Goal: Use online tool/utility: Utilize a website feature to perform a specific function

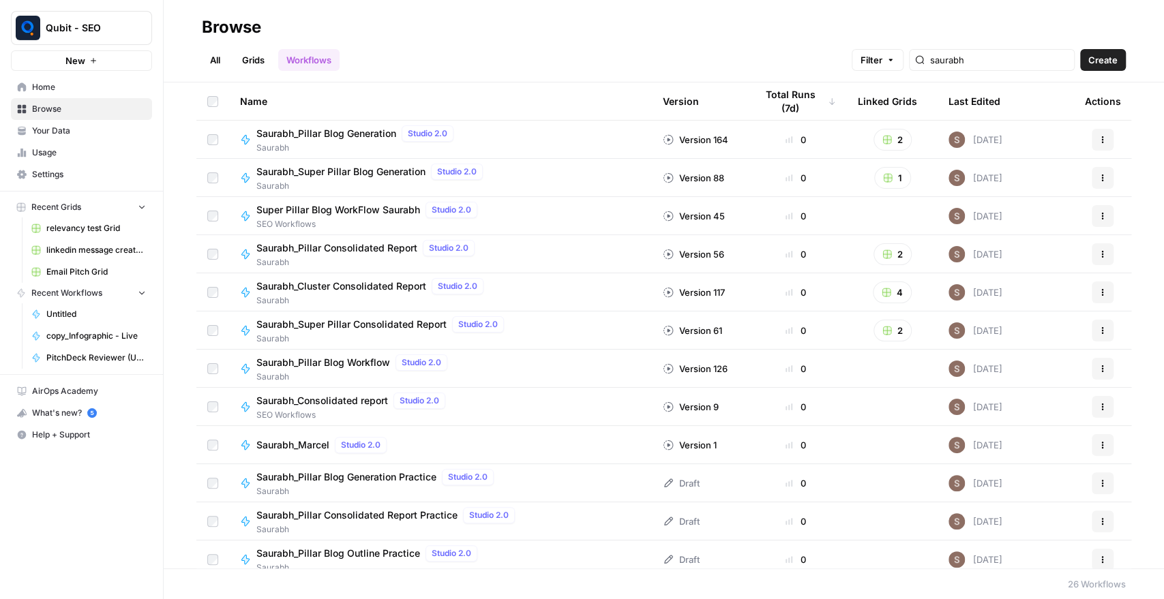
click at [984, 51] on div "saurabh" at bounding box center [992, 60] width 166 height 22
type input "pr"
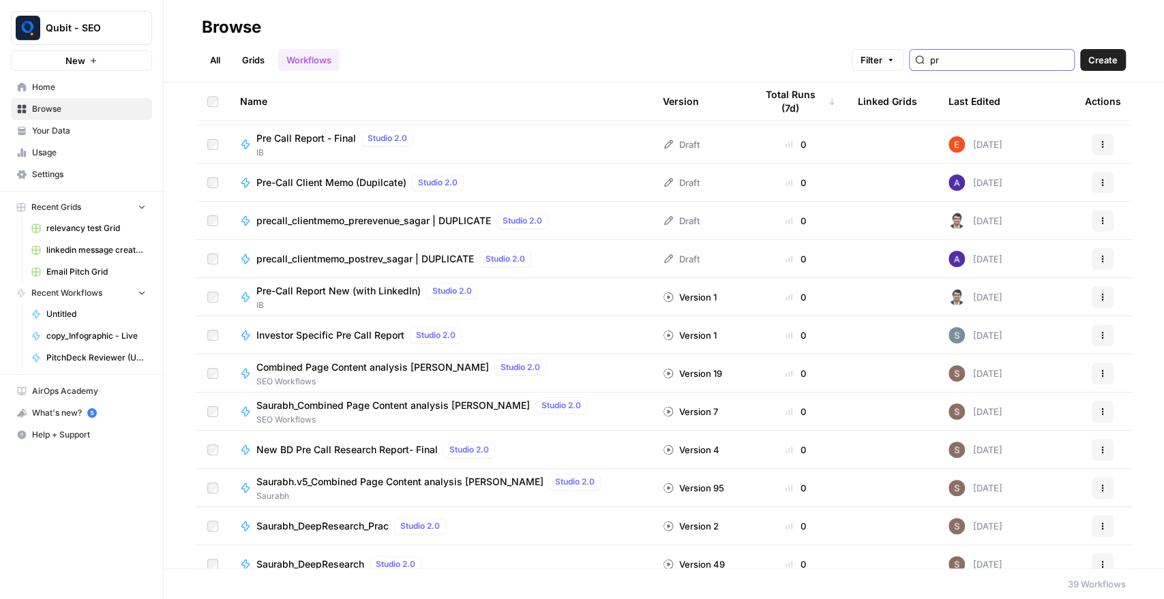
scroll to position [1040, 0]
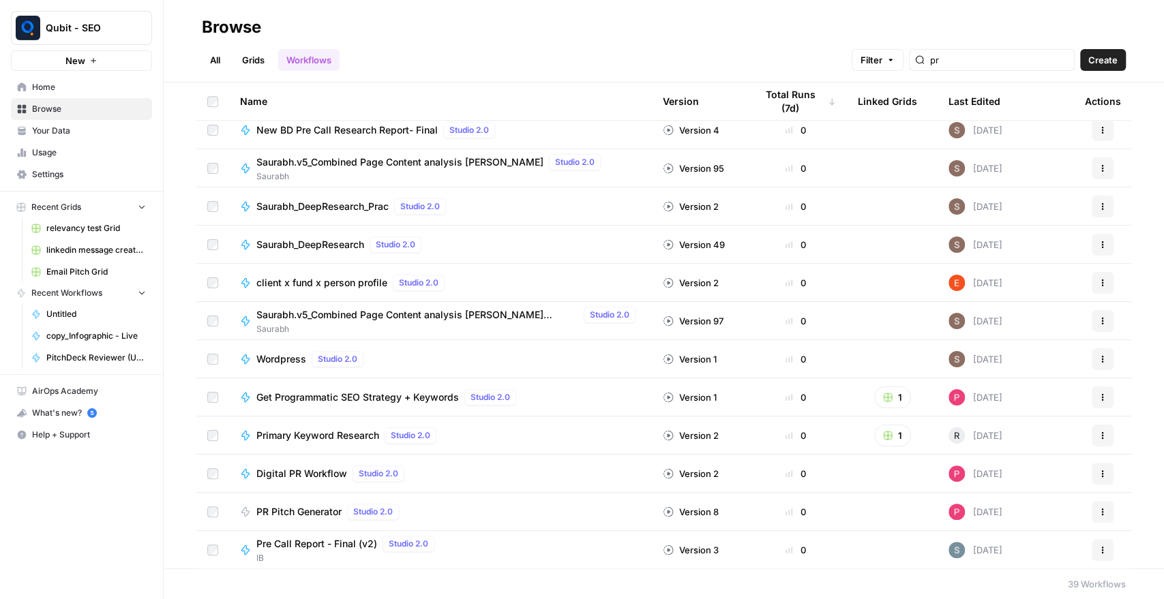
click at [328, 508] on span "PR Pitch Generator" at bounding box center [298, 512] width 85 height 14
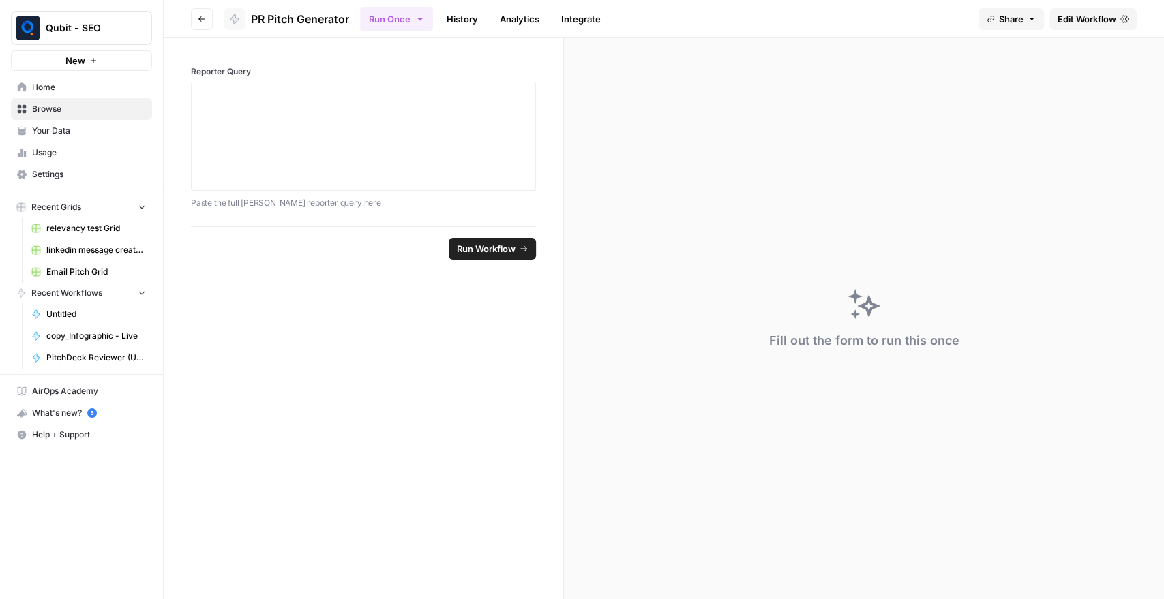
click at [1067, 23] on span "Edit Workflow" at bounding box center [1086, 19] width 59 height 14
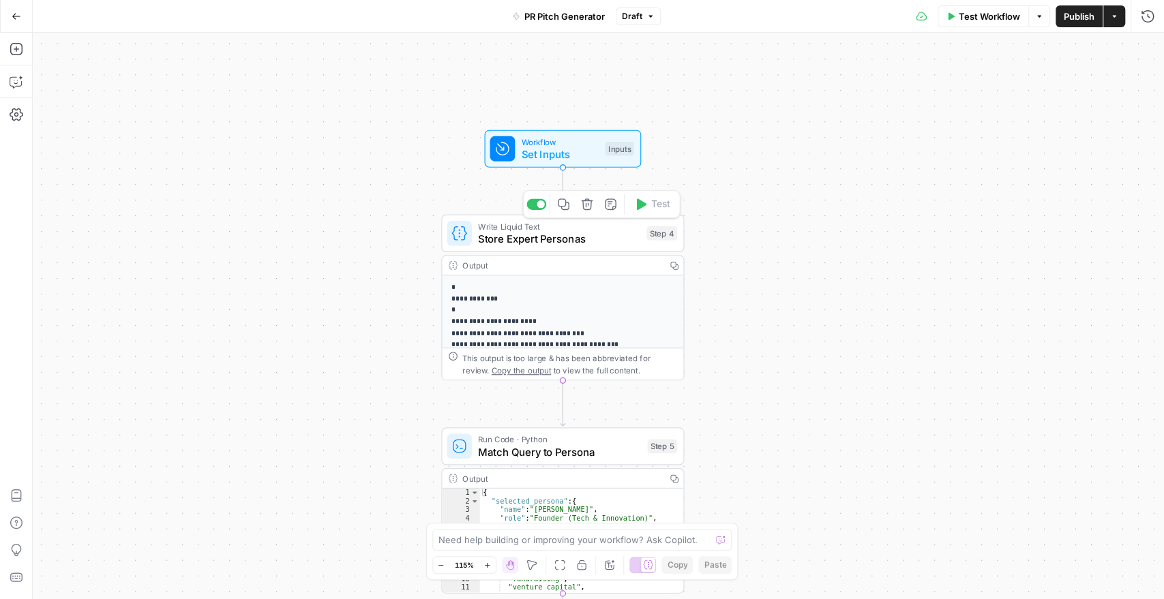
click at [562, 249] on div "Write Liquid Text Store Expert Personas Step 4 Copy step Delete step Add Note T…" at bounding box center [562, 233] width 243 height 37
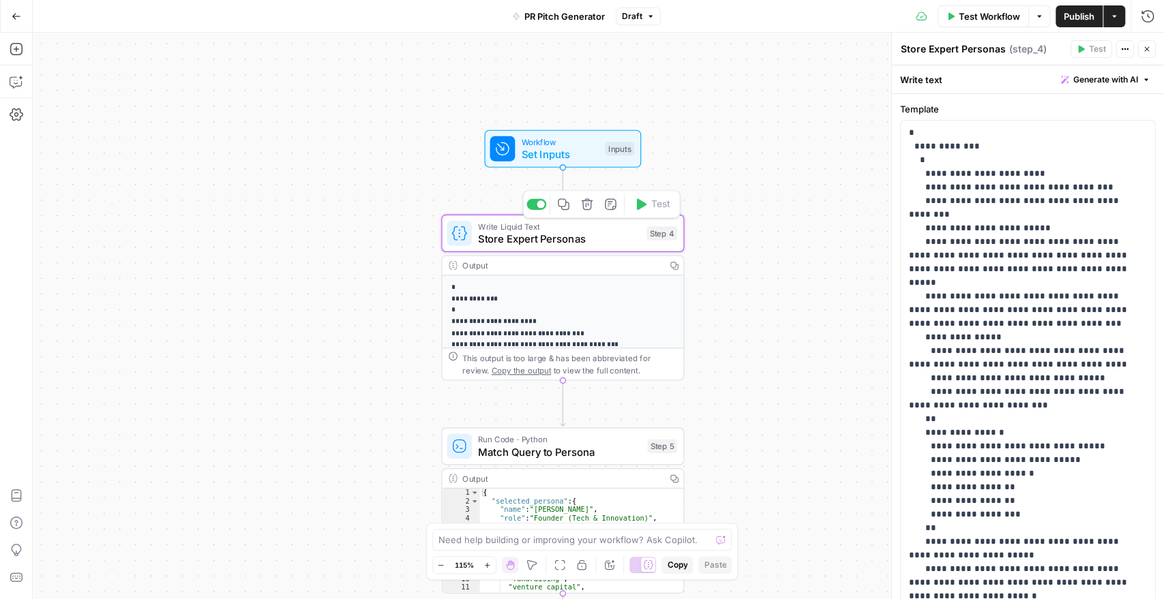
click at [605, 244] on span "Store Expert Personas" at bounding box center [559, 239] width 162 height 16
click at [524, 234] on span "Store Expert Personas" at bounding box center [559, 239] width 162 height 16
click at [541, 147] on span "Set Inputs" at bounding box center [560, 155] width 78 height 16
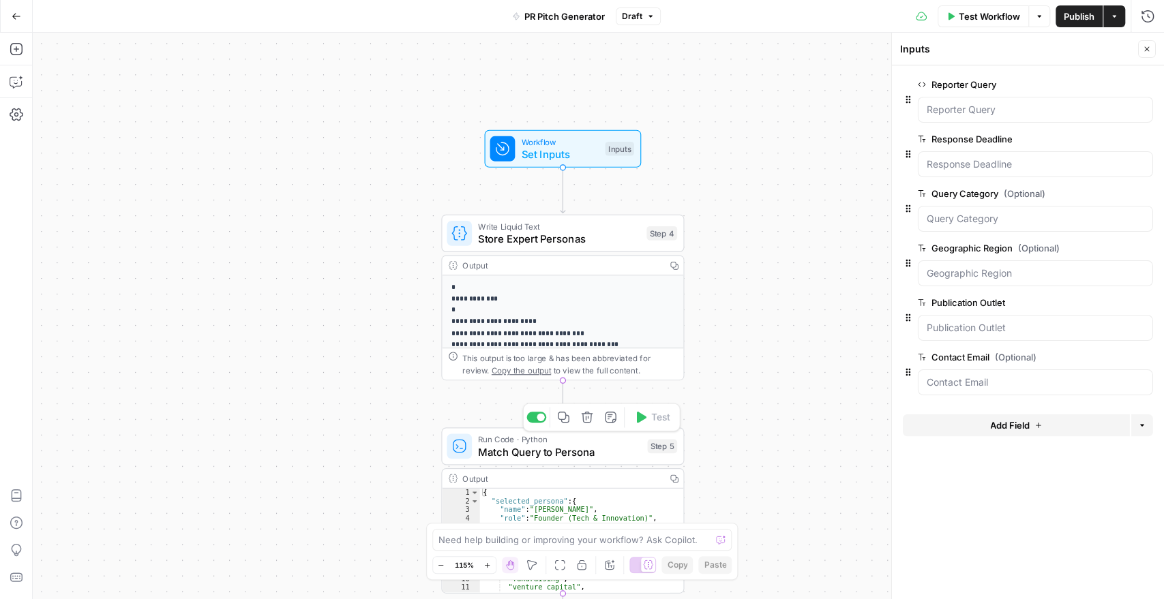
click at [534, 454] on span "Match Query to Persona" at bounding box center [559, 452] width 163 height 16
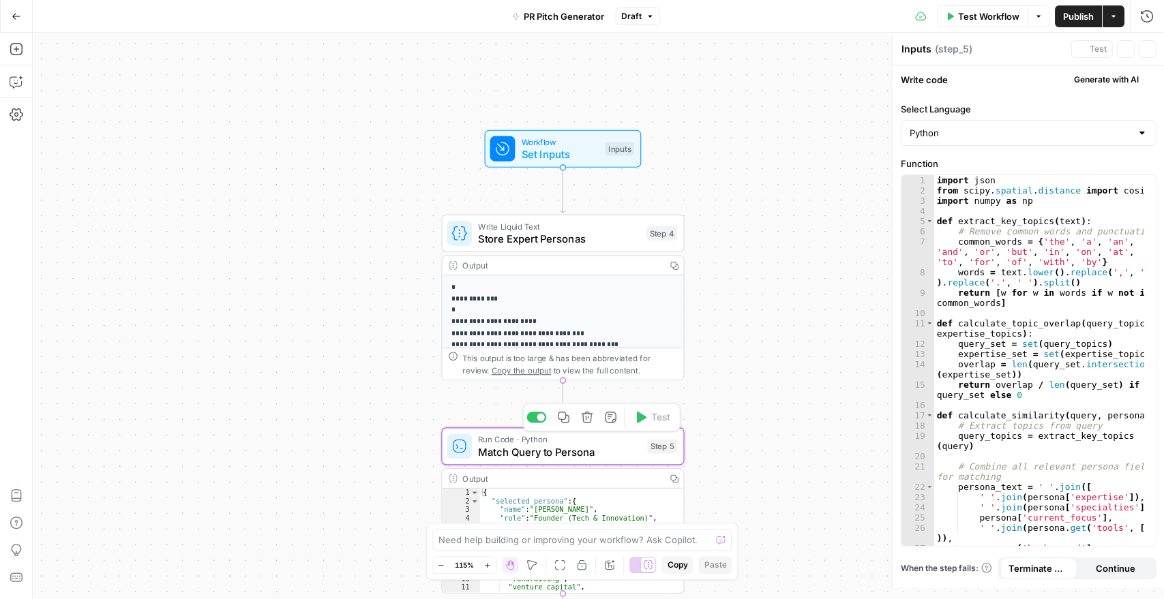
type textarea "Match Query to Persona"
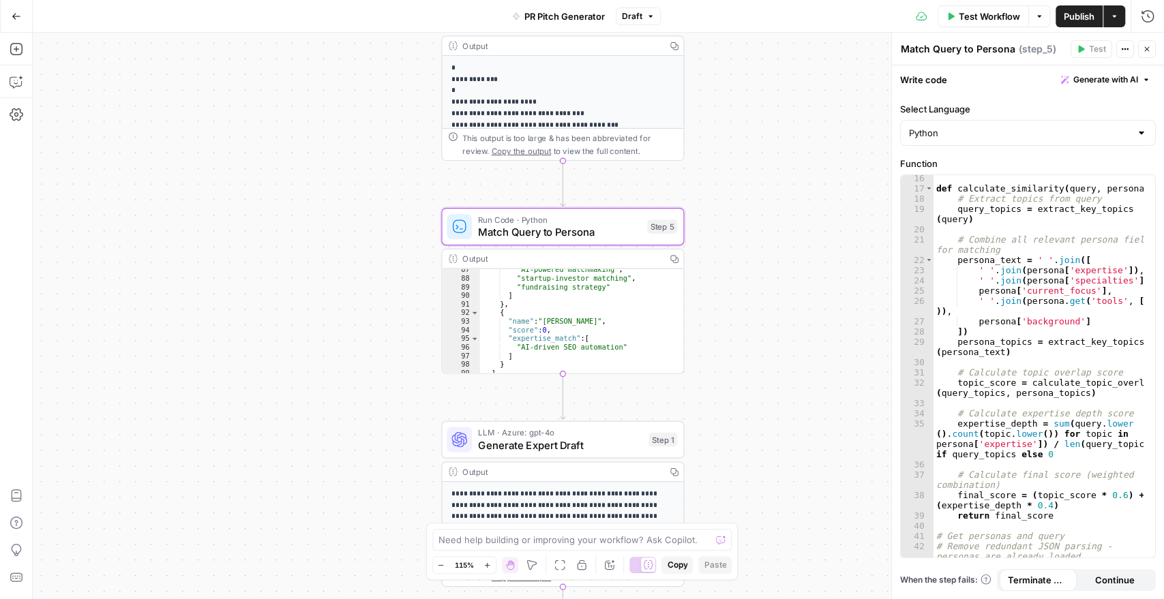
scroll to position [733, 0]
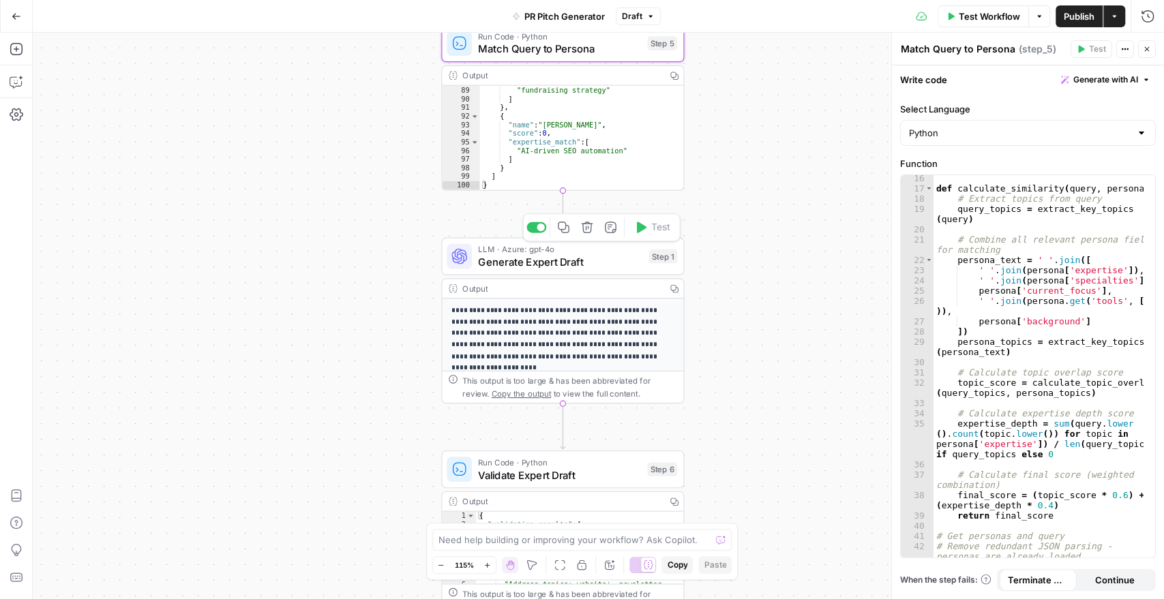
click at [585, 259] on span "Generate Expert Draft" at bounding box center [560, 262] width 164 height 16
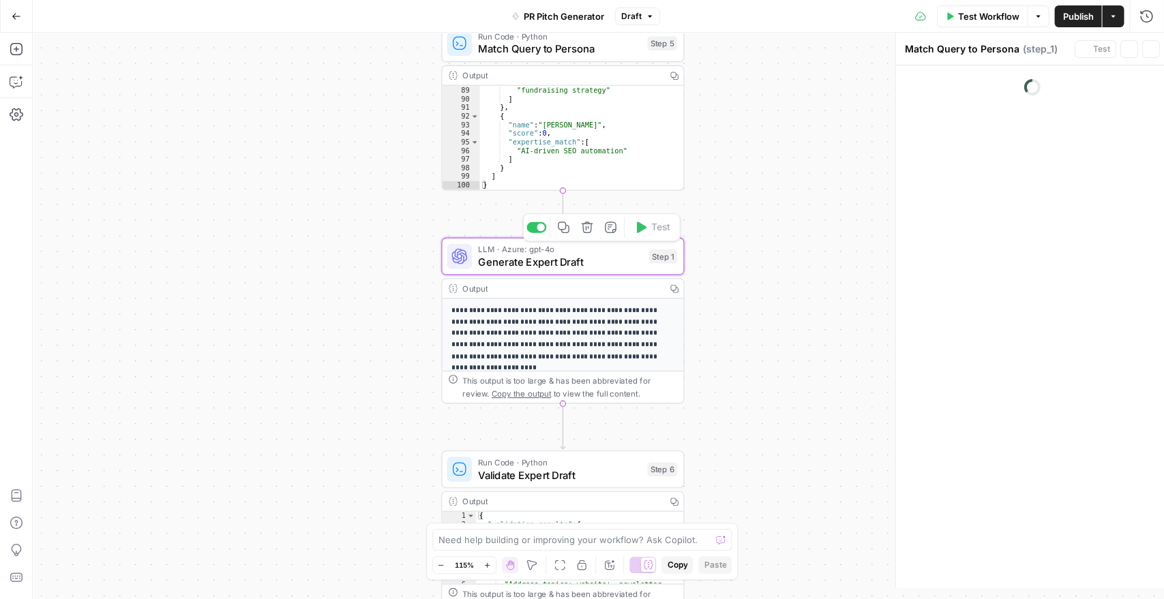
type textarea "Generate Expert Draft"
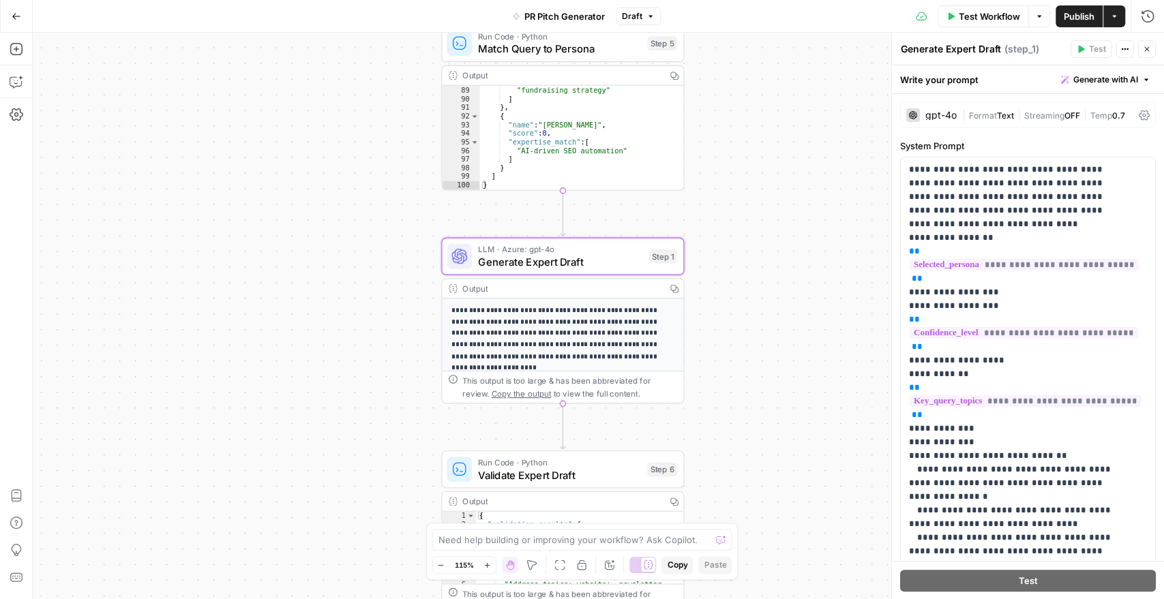
click at [943, 123] on div "gpt-4o | Format Text | Streaming OFF | Temp 0.7" at bounding box center [1028, 115] width 256 height 26
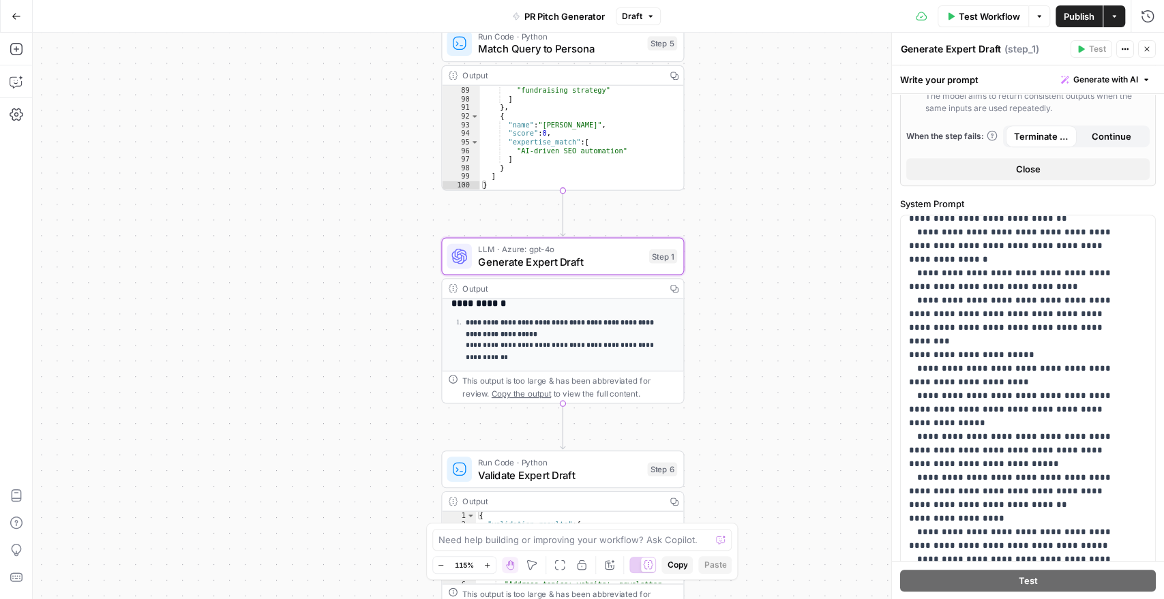
scroll to position [239, 0]
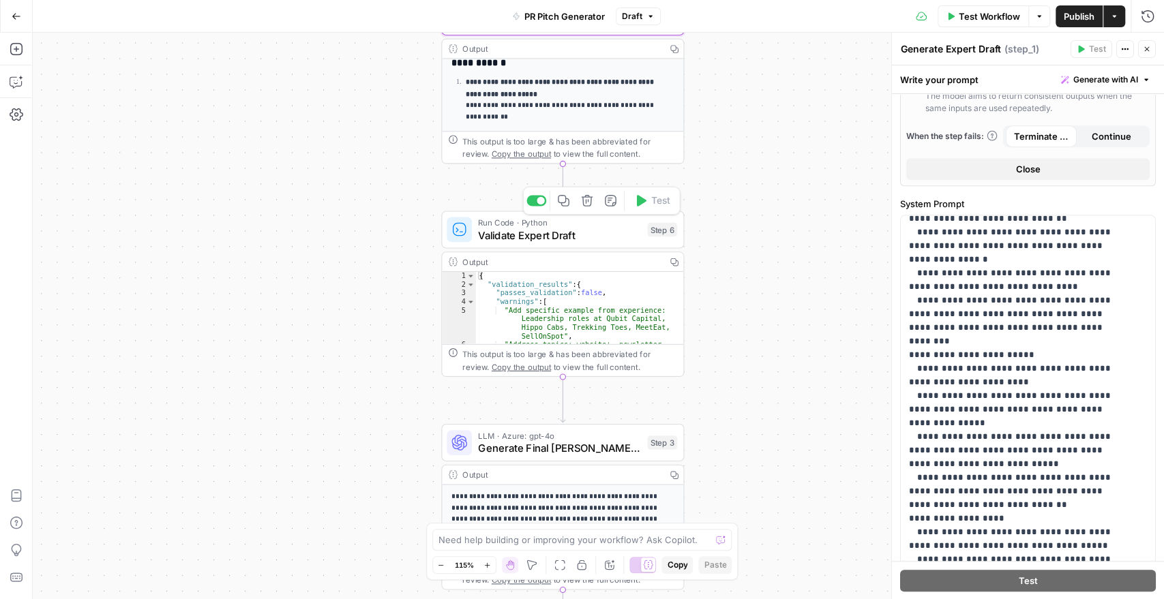
click at [577, 241] on span "Validate Expert Draft" at bounding box center [559, 235] width 163 height 16
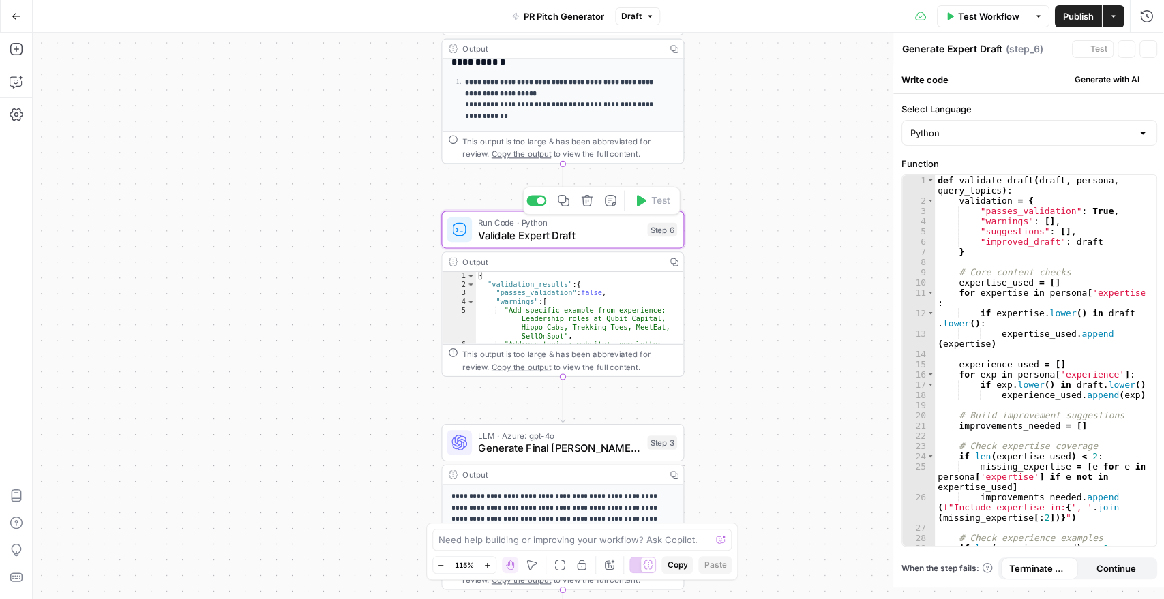
type textarea "Validate Expert Draft"
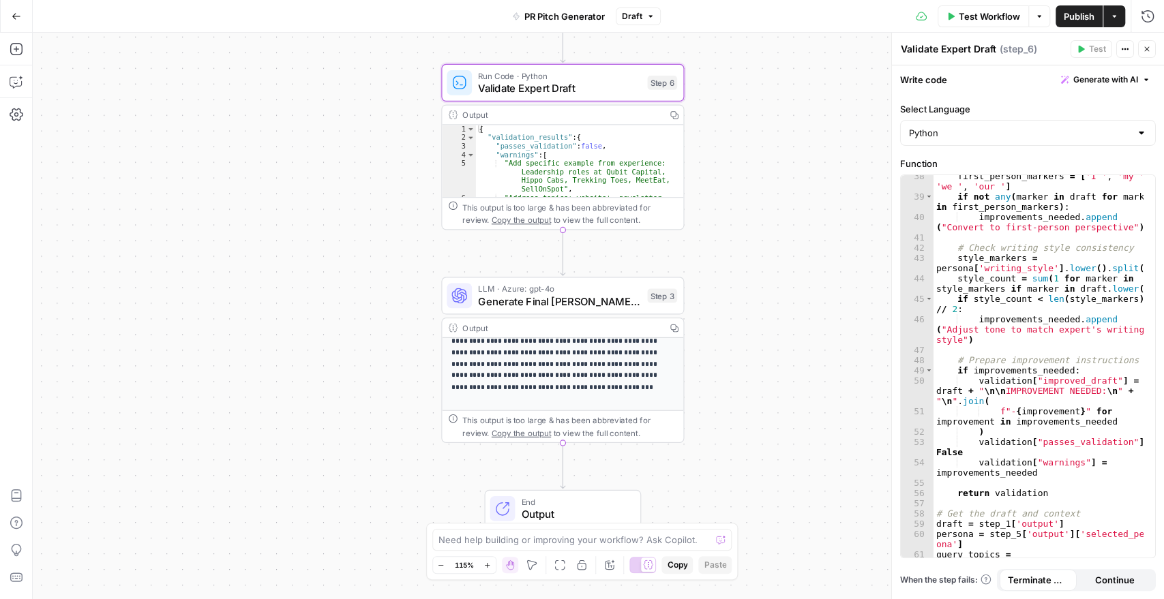
scroll to position [0, 0]
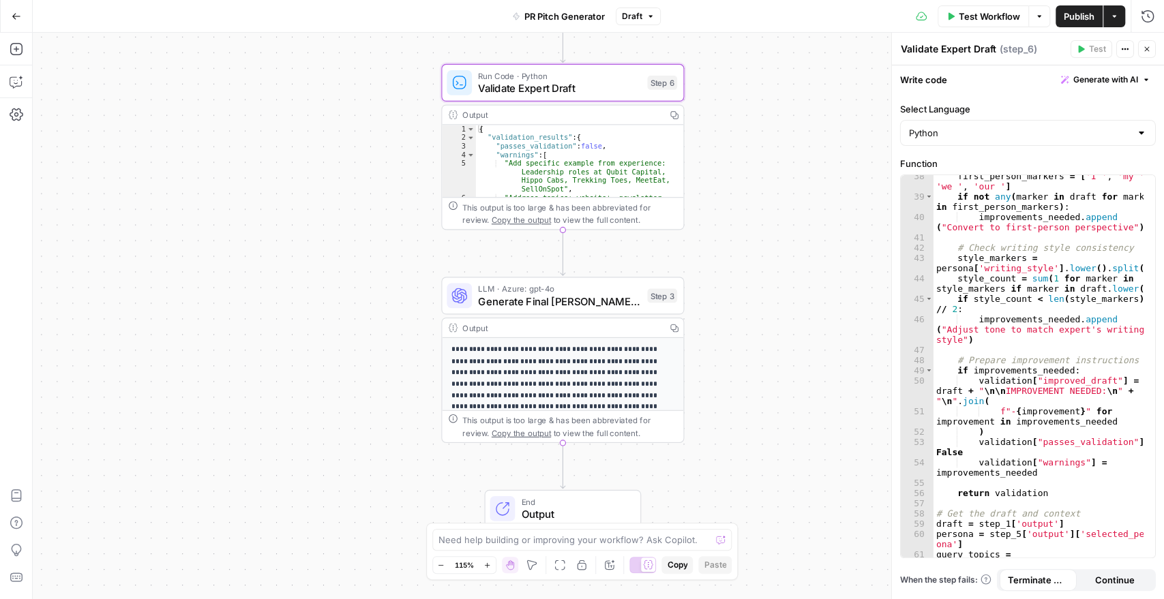
click at [1118, 18] on button "Actions" at bounding box center [1114, 16] width 22 height 22
click at [822, 156] on div "**********" at bounding box center [598, 316] width 1131 height 566
click at [11, 114] on icon "button" at bounding box center [17, 115] width 14 height 14
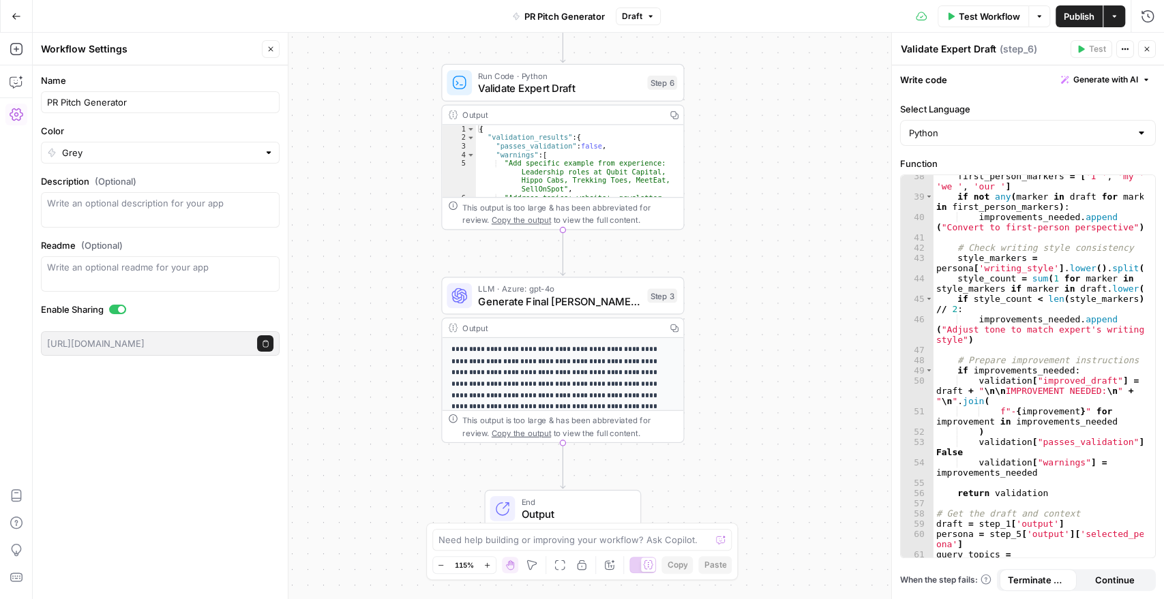
click at [360, 96] on div "**********" at bounding box center [598, 316] width 1131 height 566
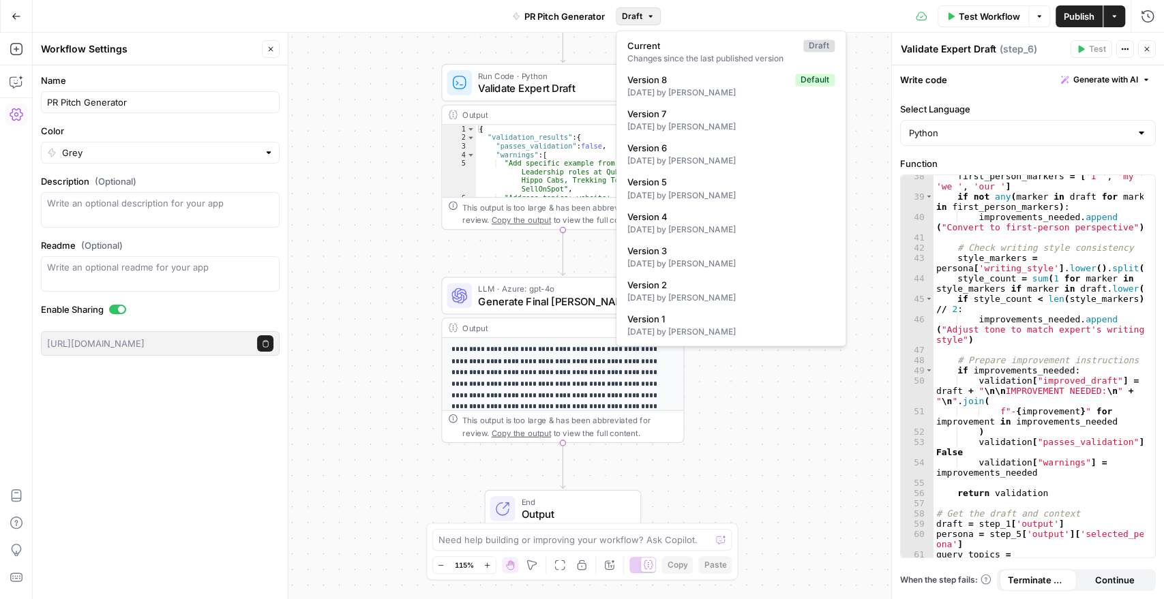
click at [624, 16] on span "Draft" at bounding box center [632, 16] width 20 height 12
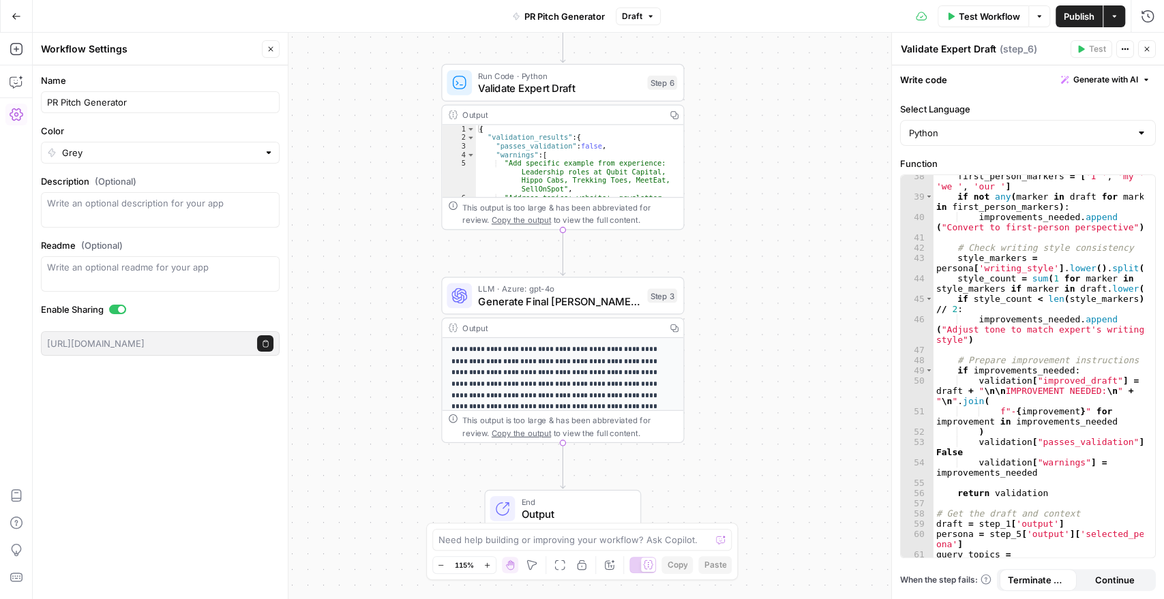
click at [798, 427] on div "**********" at bounding box center [598, 316] width 1131 height 566
click at [1036, 25] on button "Options" at bounding box center [1039, 16] width 22 height 22
click at [1112, 14] on icon "button" at bounding box center [1114, 16] width 8 height 8
click at [765, 209] on div "**********" at bounding box center [598, 316] width 1131 height 566
click at [1121, 48] on icon "button" at bounding box center [1125, 49] width 8 height 8
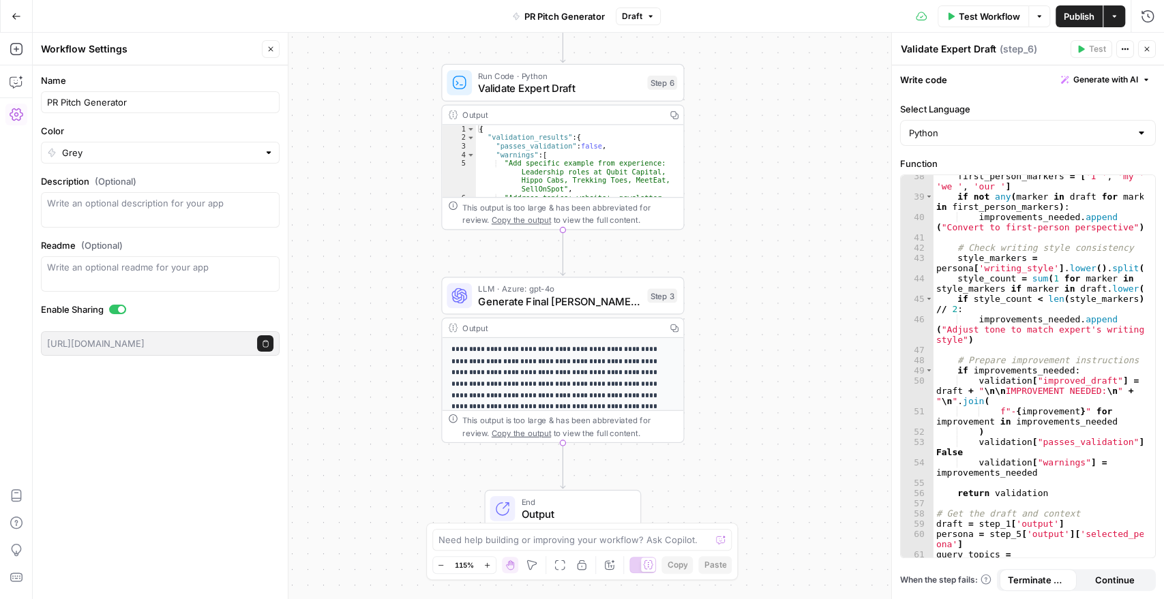
click at [836, 260] on div "**********" at bounding box center [598, 316] width 1131 height 566
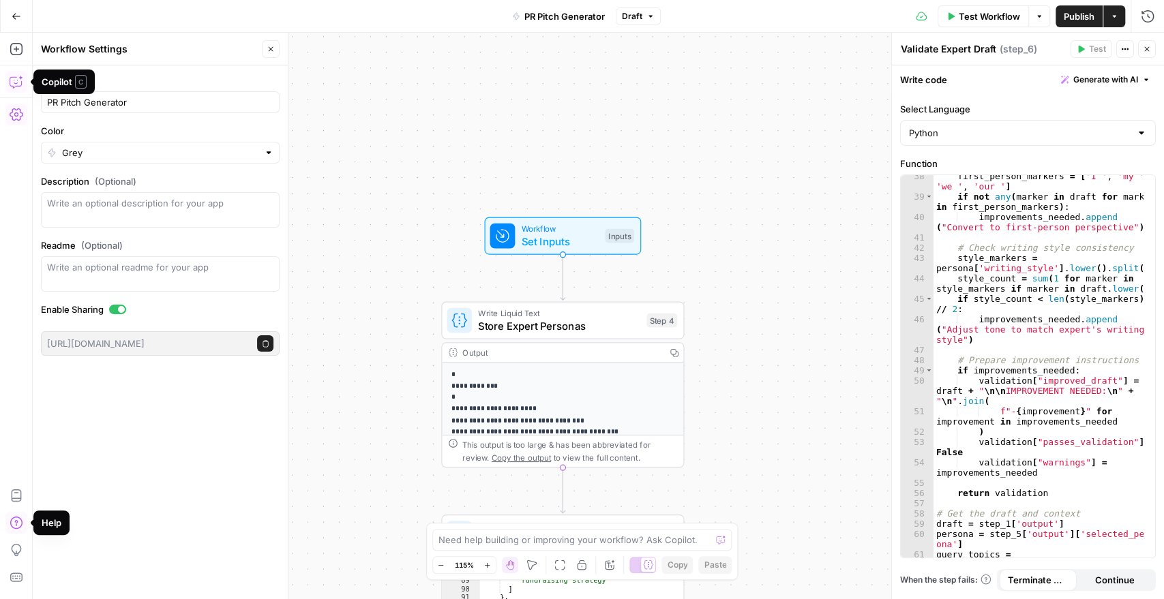
click at [16, 526] on icon "button" at bounding box center [17, 523] width 14 height 14
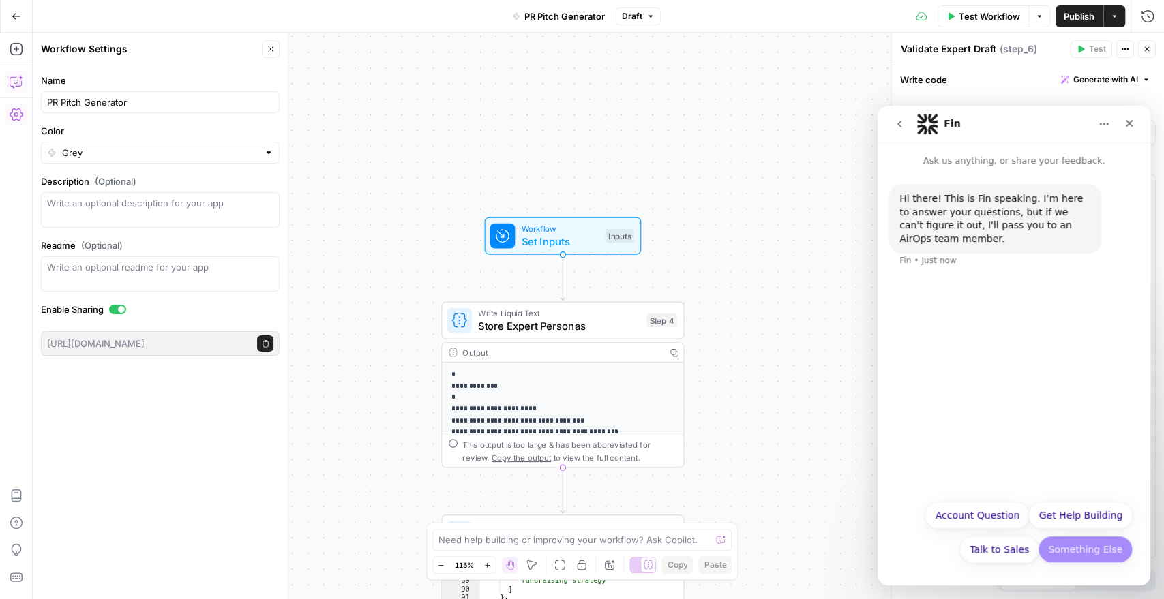
click at [1091, 538] on button "Something Else" at bounding box center [1084, 549] width 95 height 27
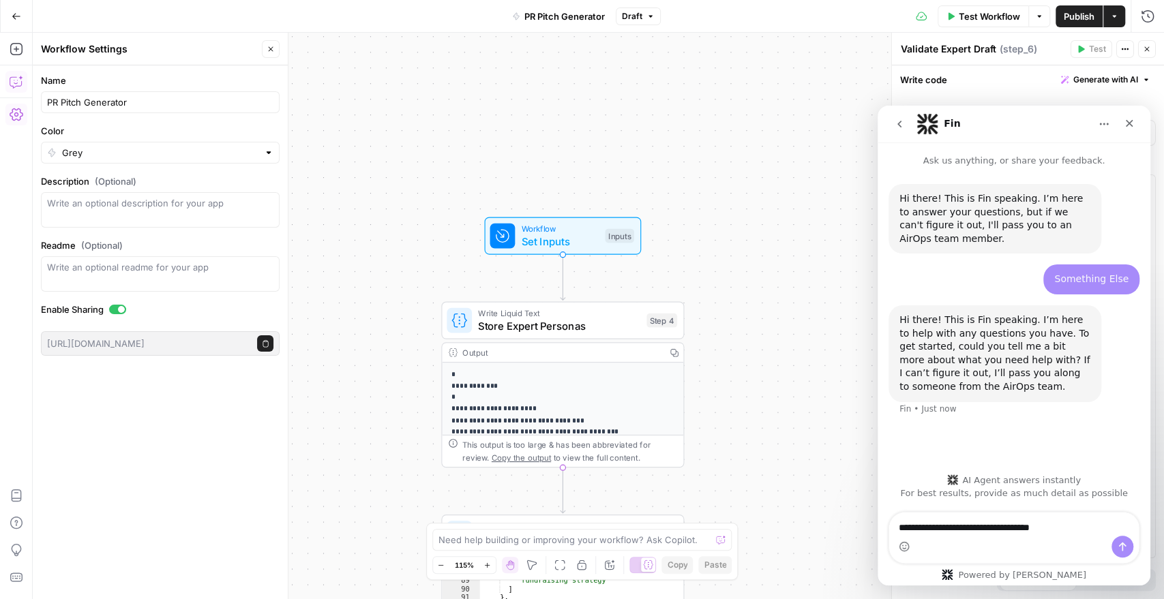
type textarea "**********"
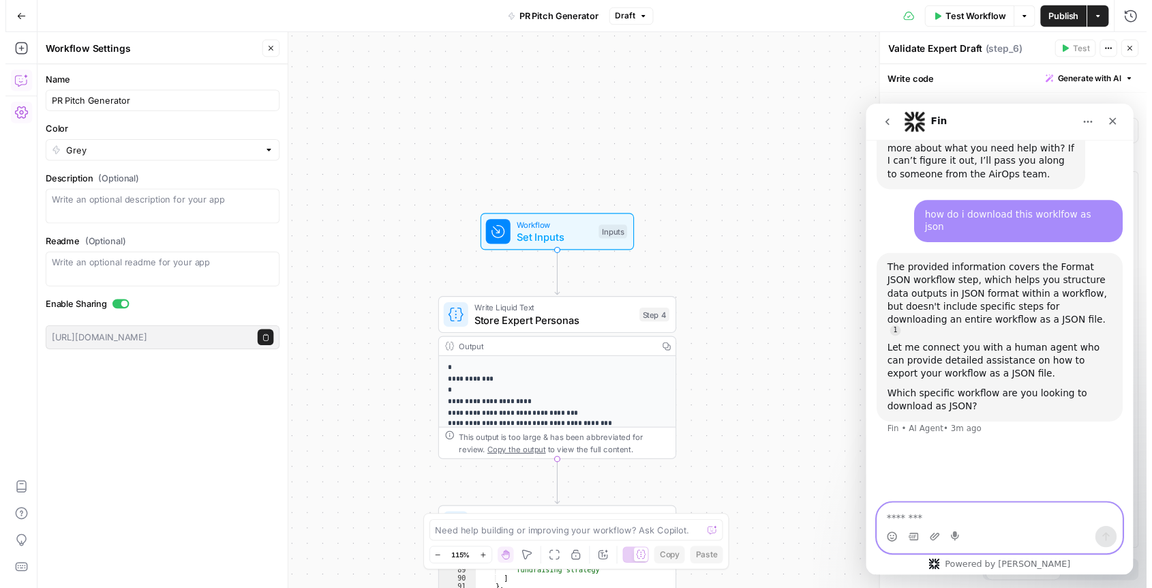
scroll to position [273, 0]
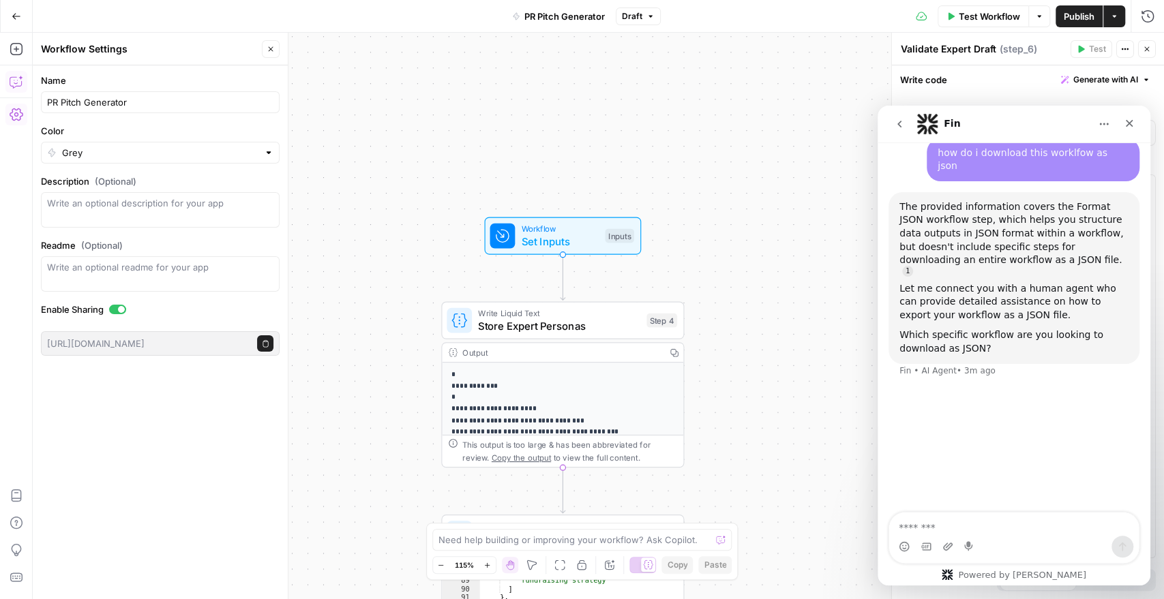
click at [807, 274] on div "**********" at bounding box center [598, 316] width 1131 height 566
click at [573, 15] on span "PR Pitch Generator" at bounding box center [564, 17] width 80 height 14
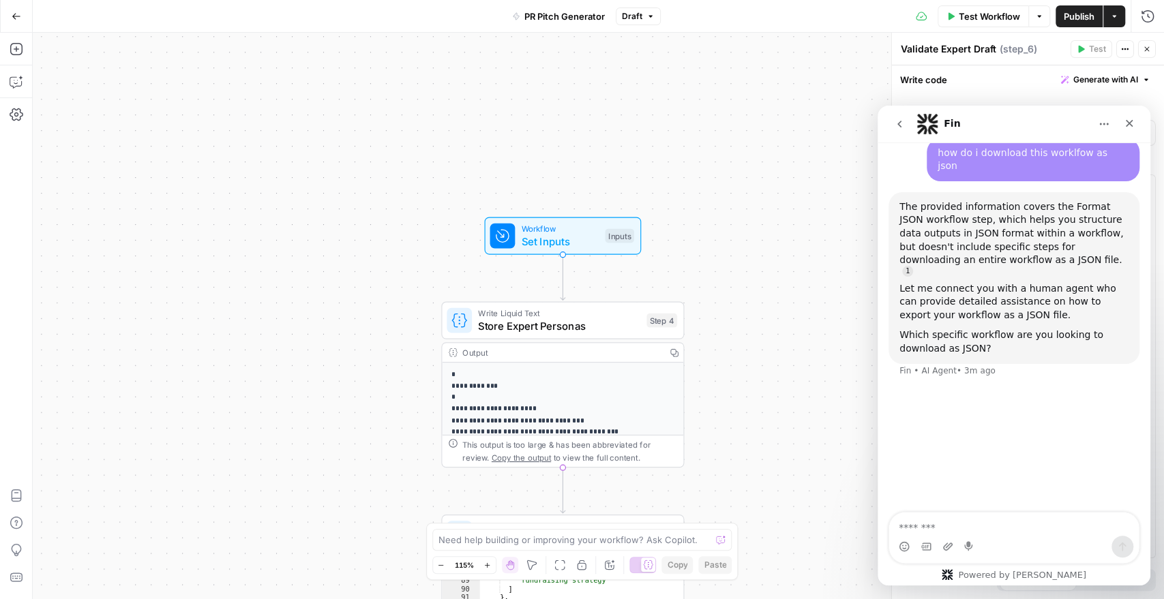
click at [573, 15] on span "PR Pitch Generator" at bounding box center [564, 17] width 80 height 14
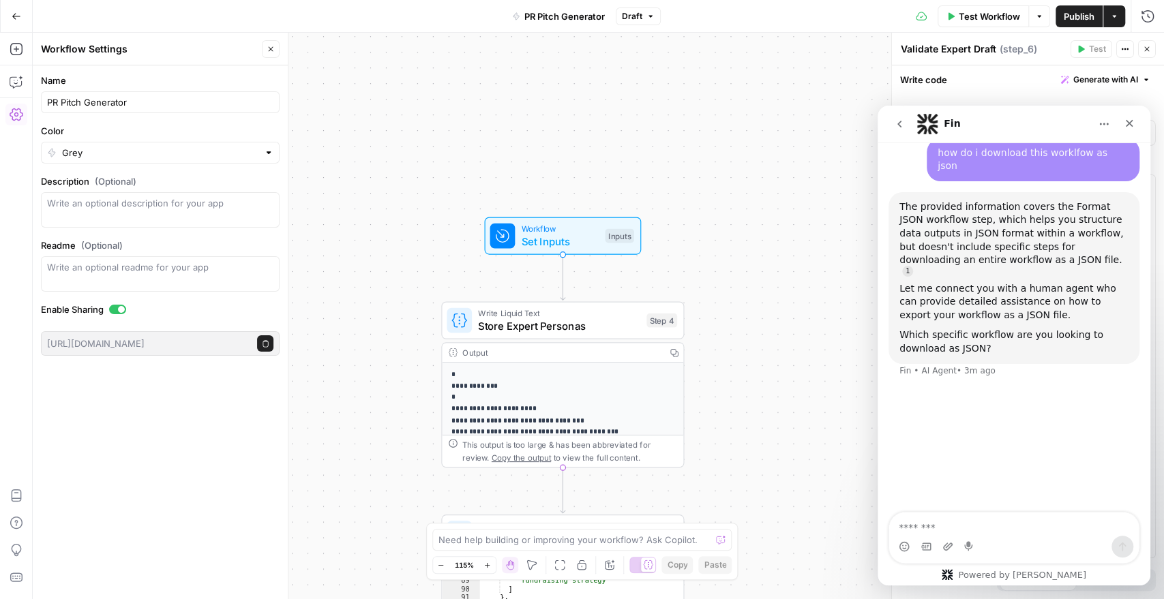
click at [981, 18] on span "Test Workflow" at bounding box center [988, 17] width 61 height 14
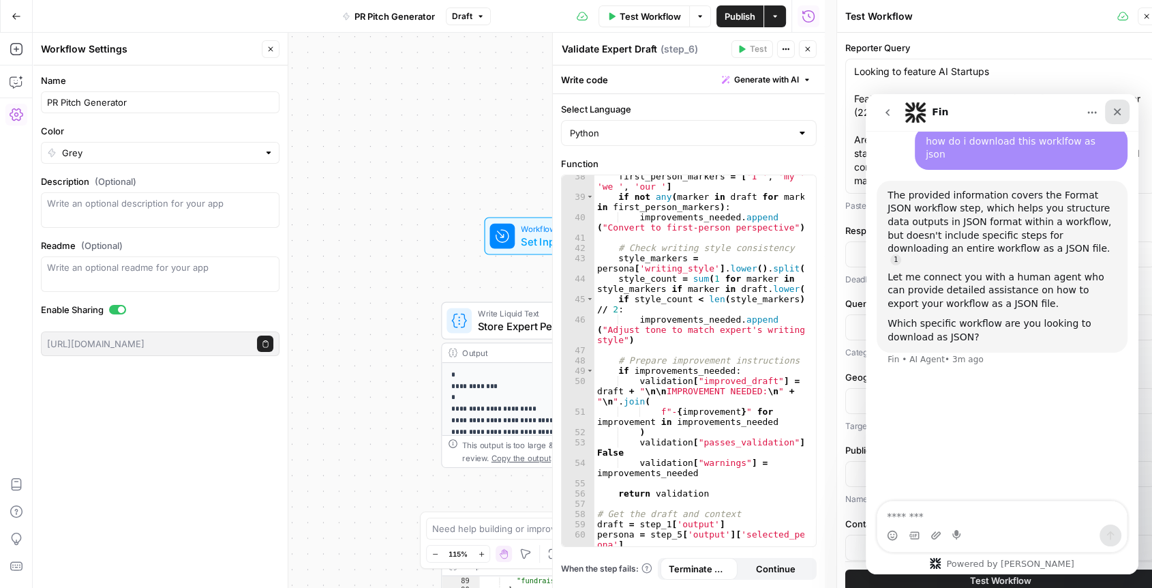
click at [1121, 108] on icon "Close" at bounding box center [1117, 111] width 11 height 11
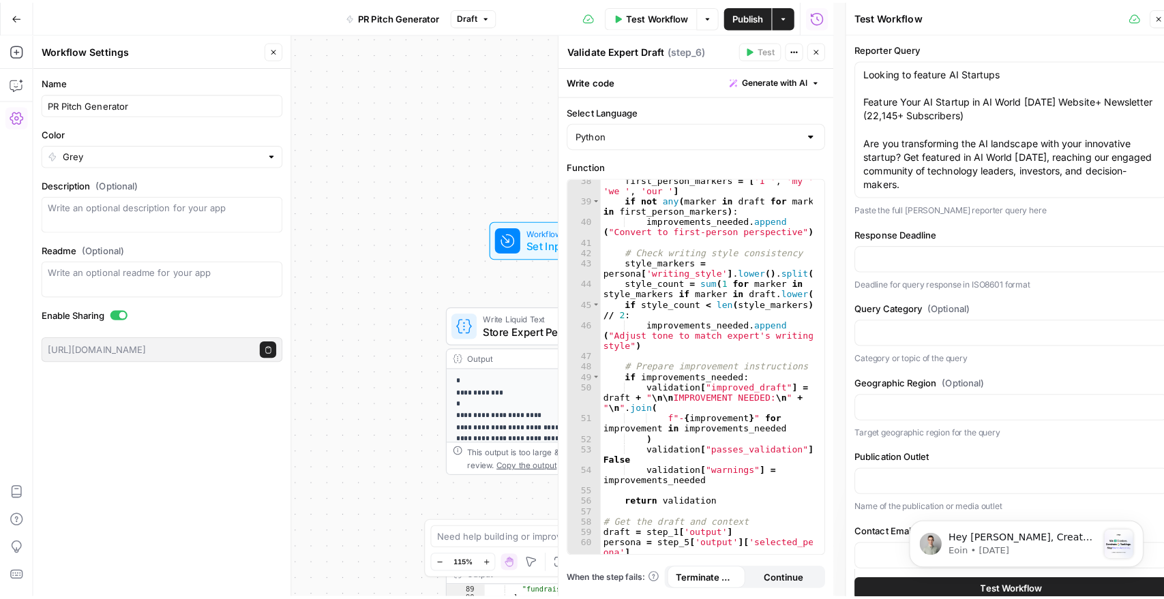
scroll to position [0, 0]
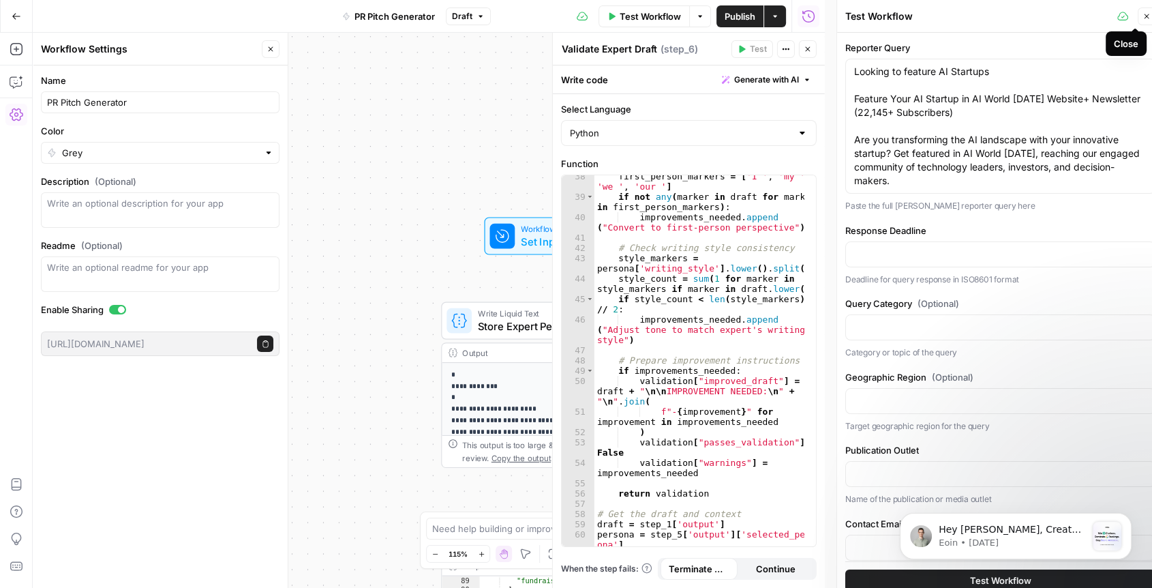
click at [1146, 16] on icon "button" at bounding box center [1147, 16] width 5 height 5
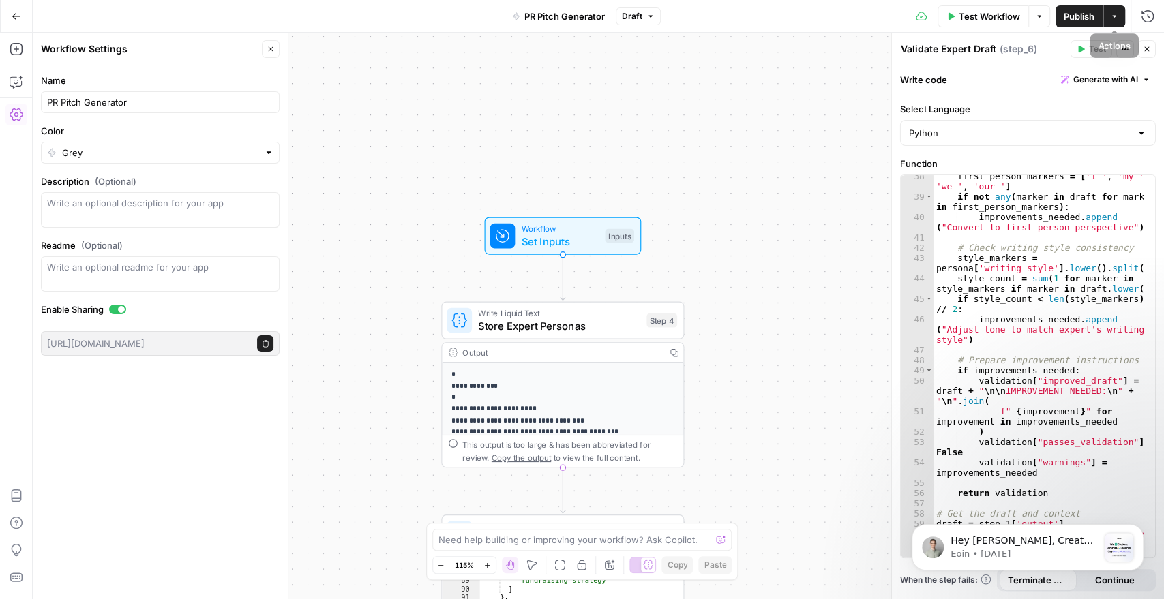
click at [1110, 13] on icon "button" at bounding box center [1114, 16] width 8 height 8
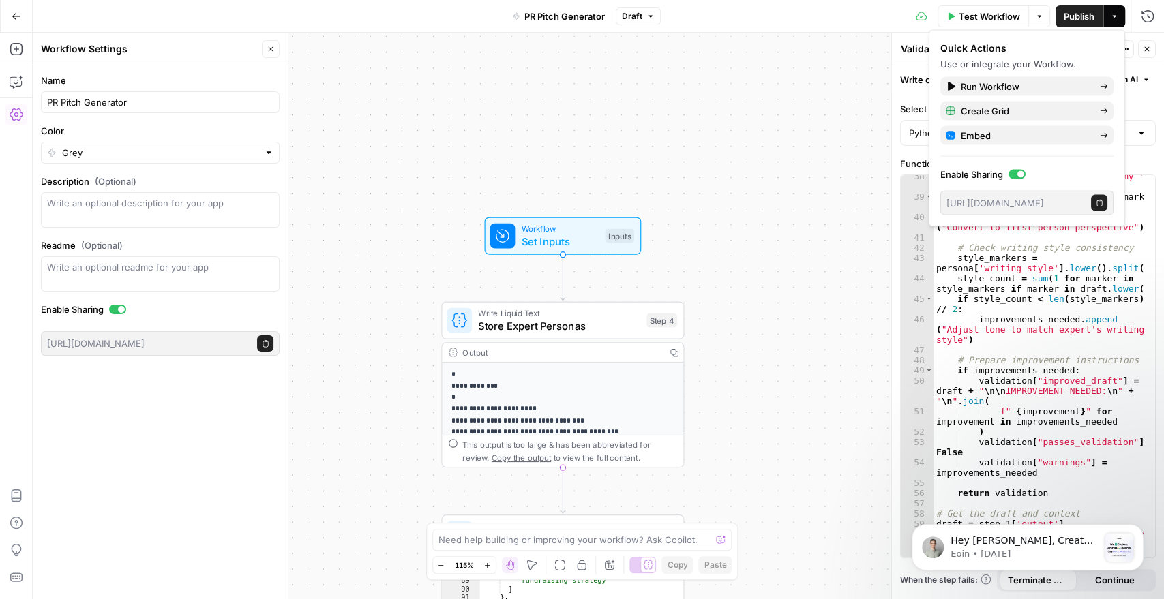
click at [1031, 7] on button "Options" at bounding box center [1039, 16] width 22 height 22
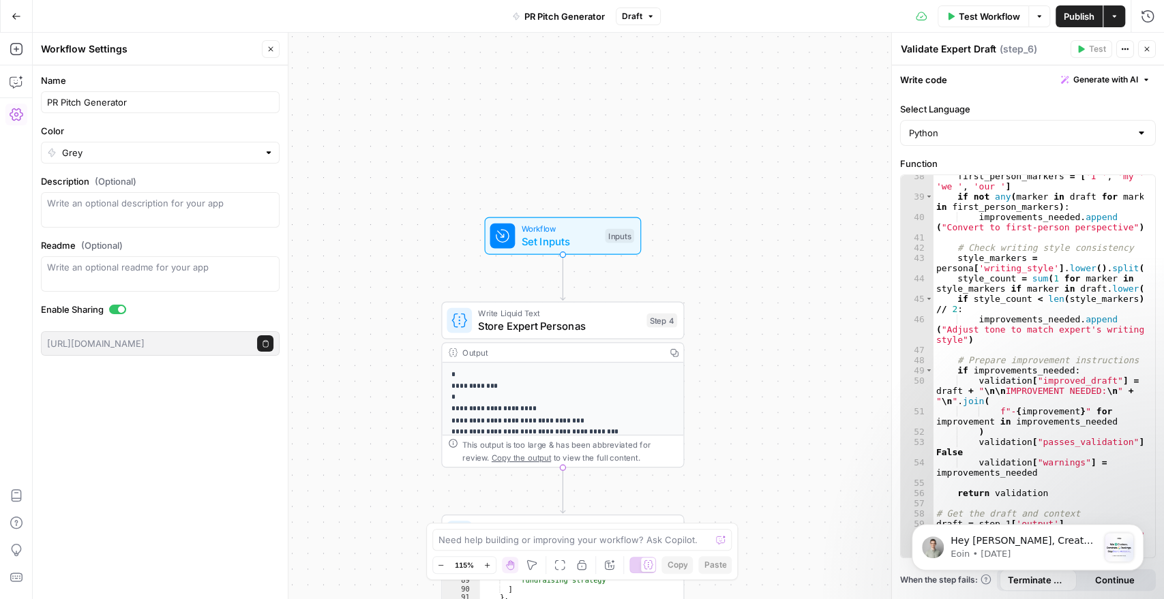
click at [1031, 7] on button "Options" at bounding box center [1039, 16] width 22 height 22
click at [763, 143] on div "**********" at bounding box center [598, 316] width 1131 height 566
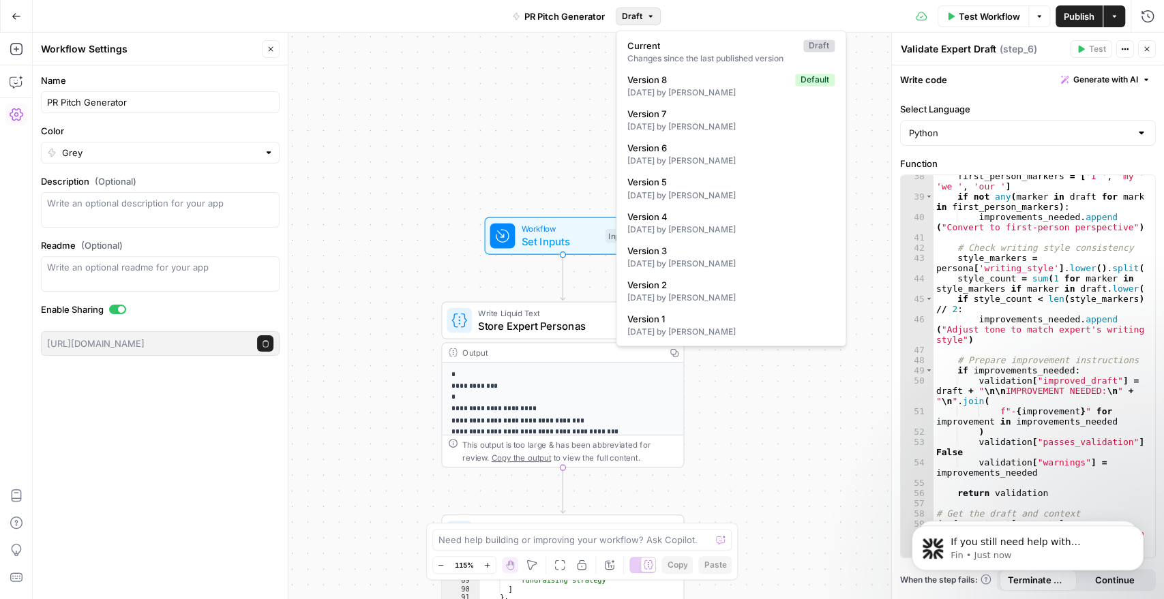
click at [637, 17] on span "Draft" at bounding box center [632, 16] width 20 height 12
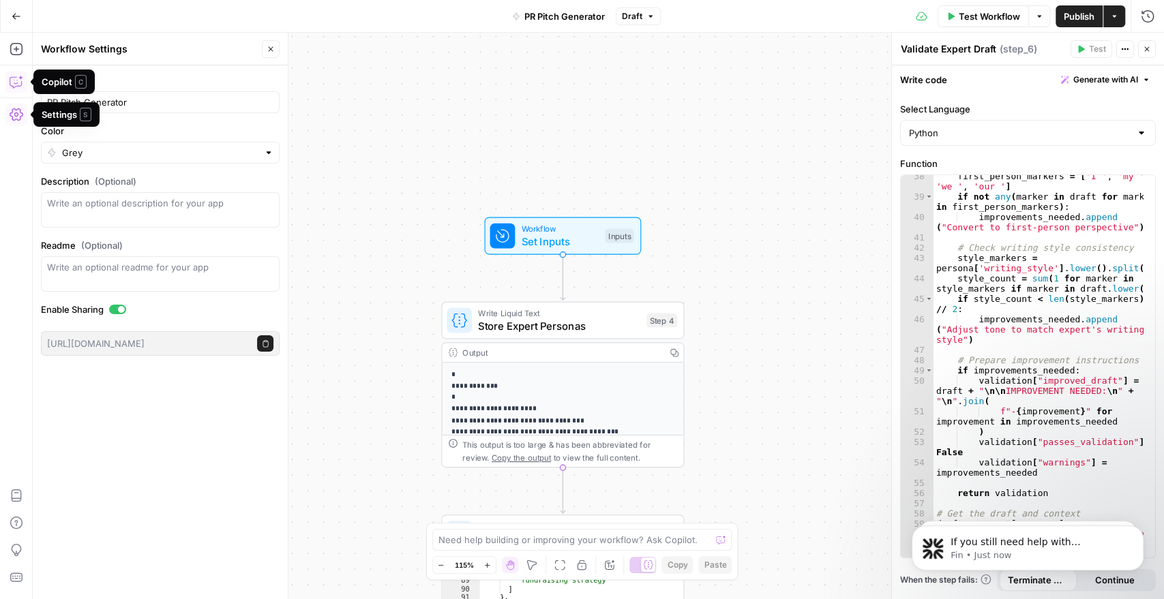
click at [1142, 43] on button "Close" at bounding box center [1147, 49] width 18 height 18
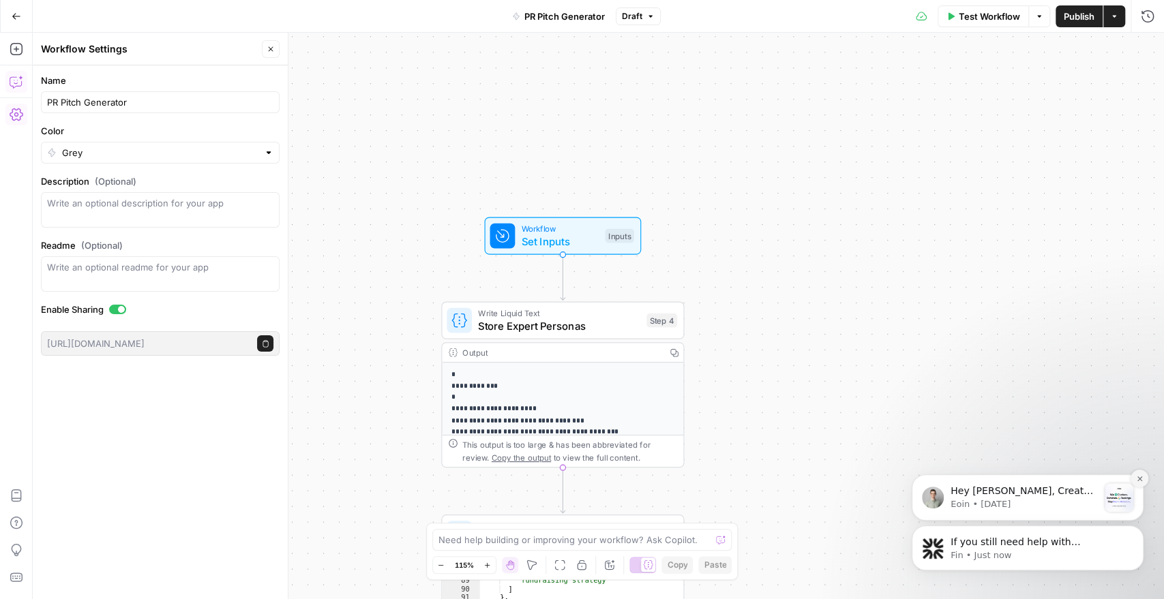
click at [1140, 478] on icon "Dismiss notification" at bounding box center [1139, 478] width 7 height 7
click at [1139, 524] on button "Dismiss notification" at bounding box center [1139, 530] width 18 height 18
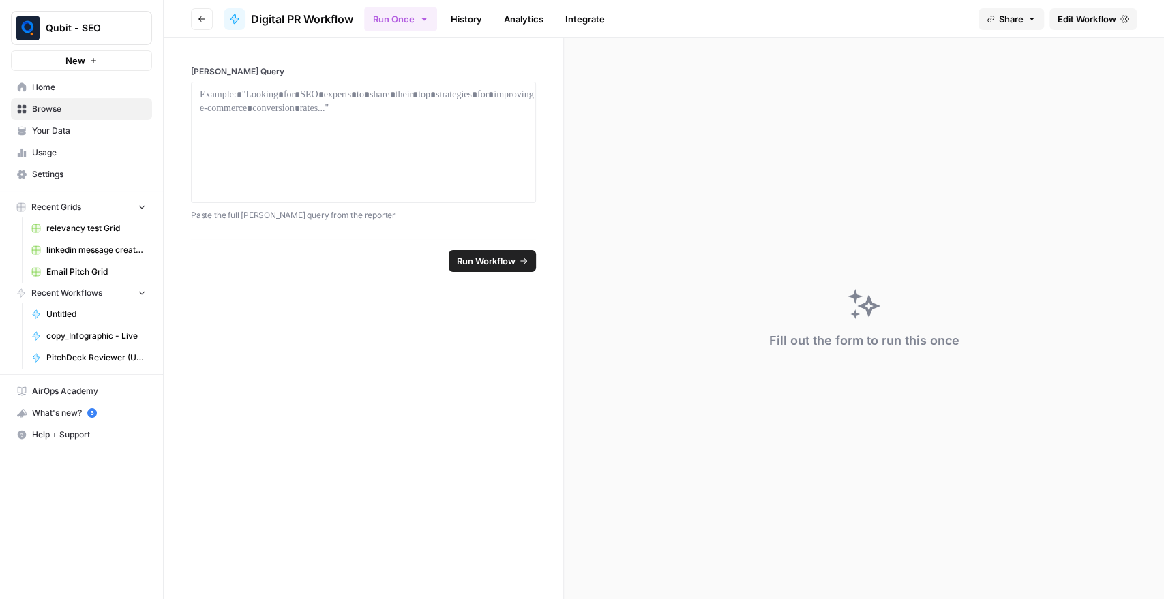
click at [1082, 11] on link "Edit Workflow" at bounding box center [1092, 19] width 87 height 22
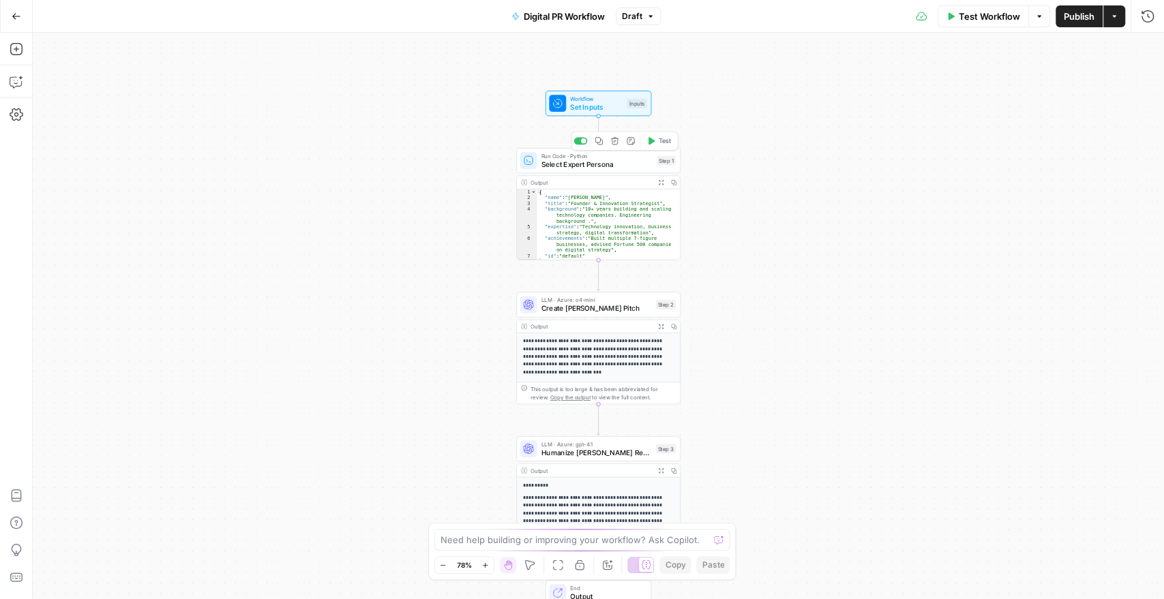
click at [611, 168] on span "Select Expert Persona" at bounding box center [596, 164] width 111 height 11
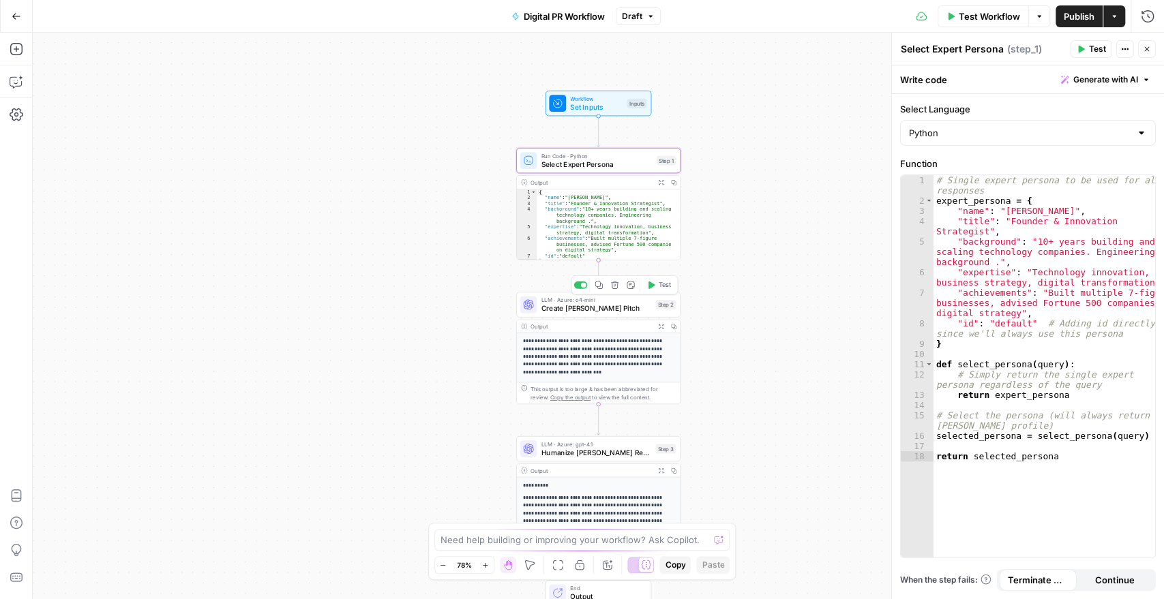
click at [605, 307] on span "Create HARO Pitch" at bounding box center [596, 308] width 110 height 11
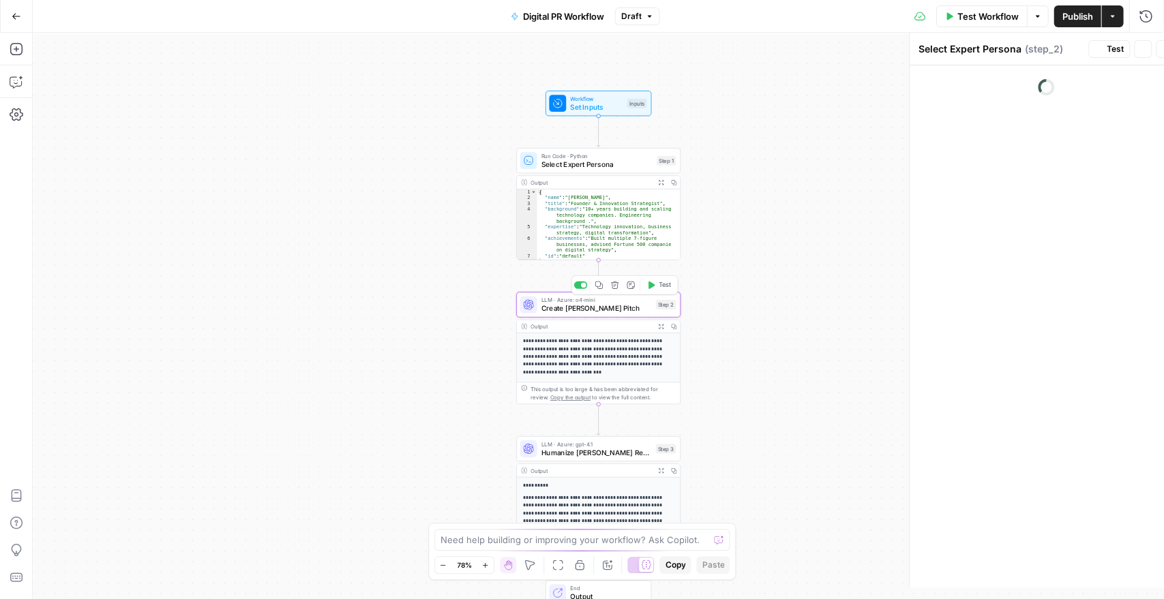
type textarea "Create HARO Pitch"
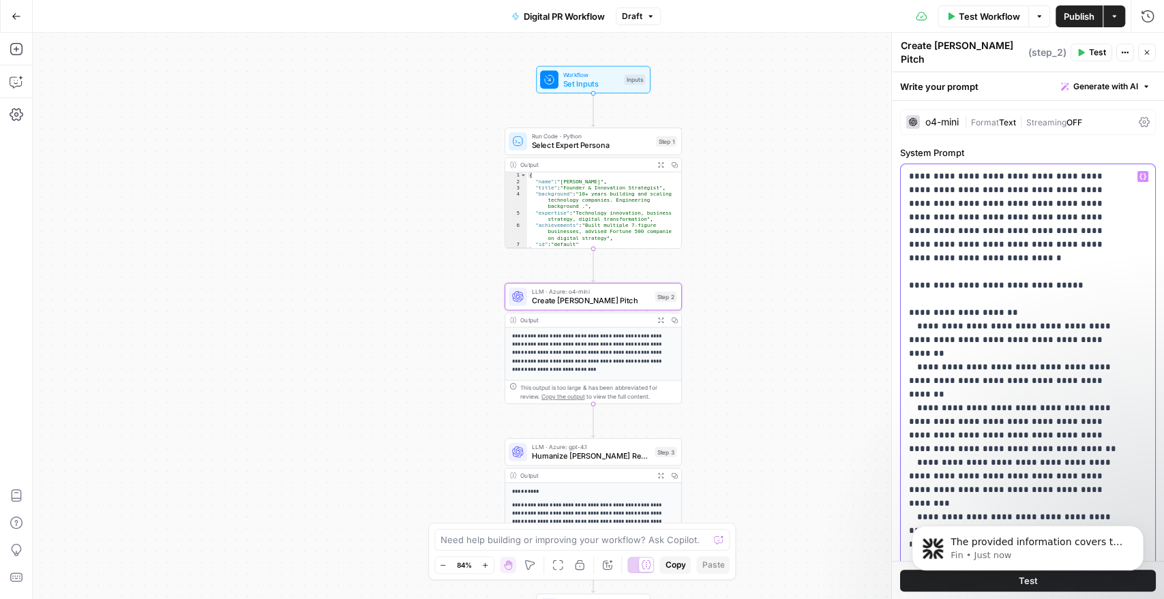
click at [1141, 527] on icon "Dismiss notification" at bounding box center [1139, 529] width 7 height 7
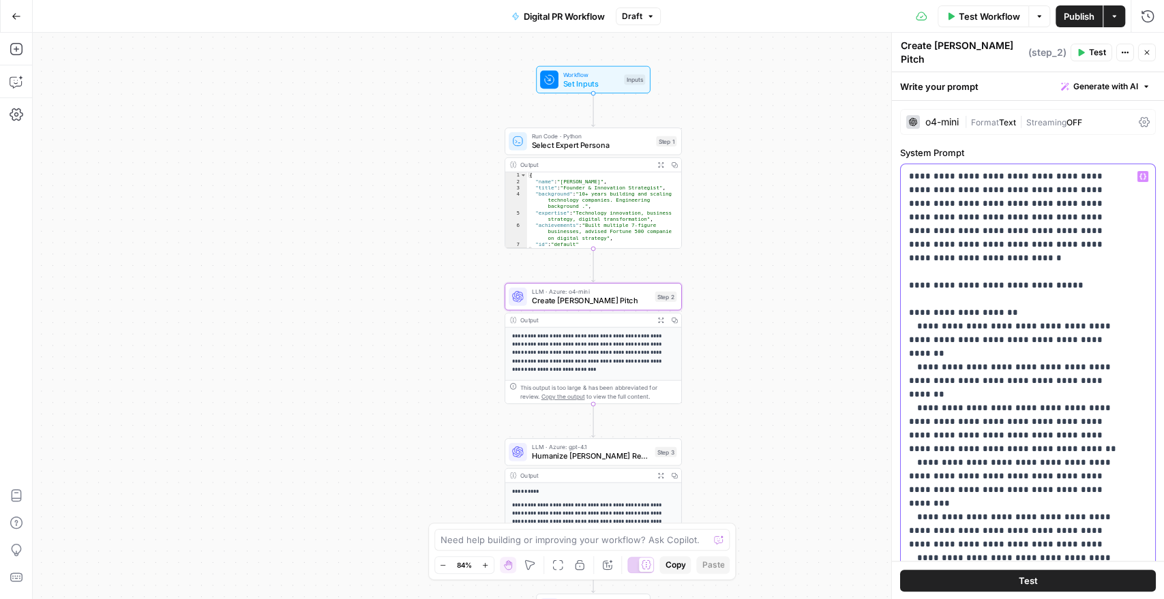
click at [593, 149] on span "Select Expert Persona" at bounding box center [591, 146] width 120 height 12
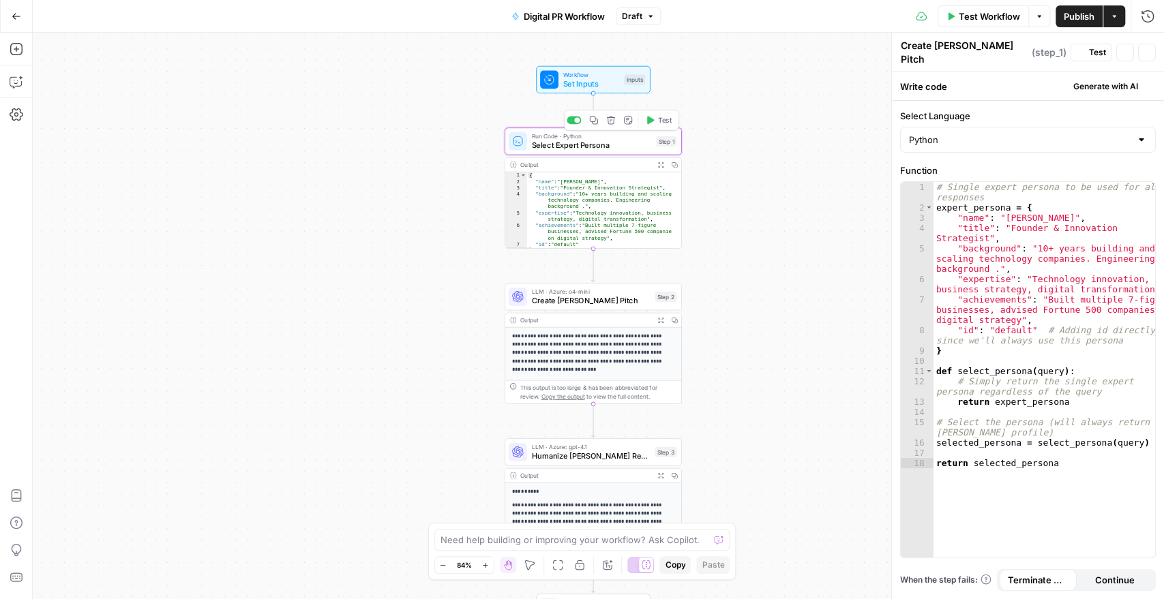
type textarea "Select Expert Persona"
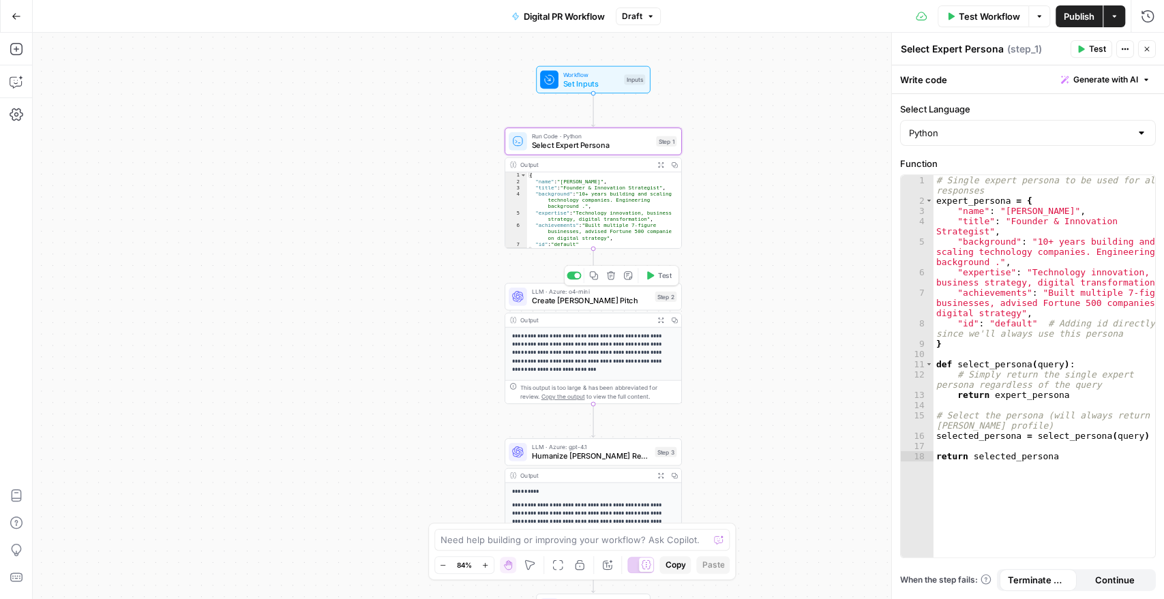
click at [581, 295] on span "Create HARO Pitch" at bounding box center [590, 301] width 119 height 12
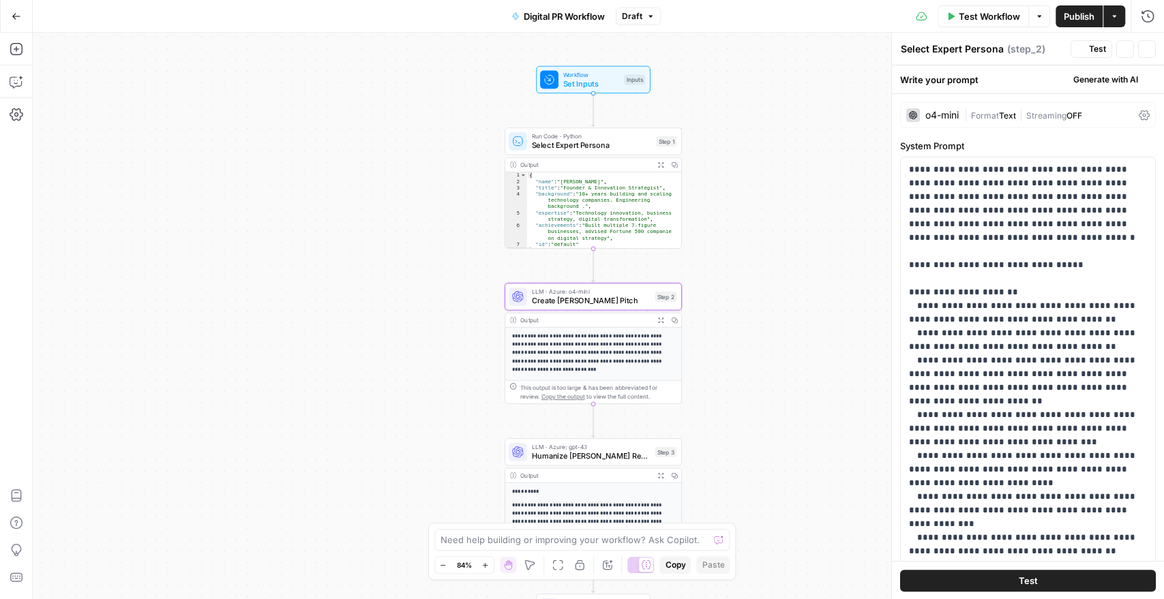
type textarea "Create HARO Pitch"
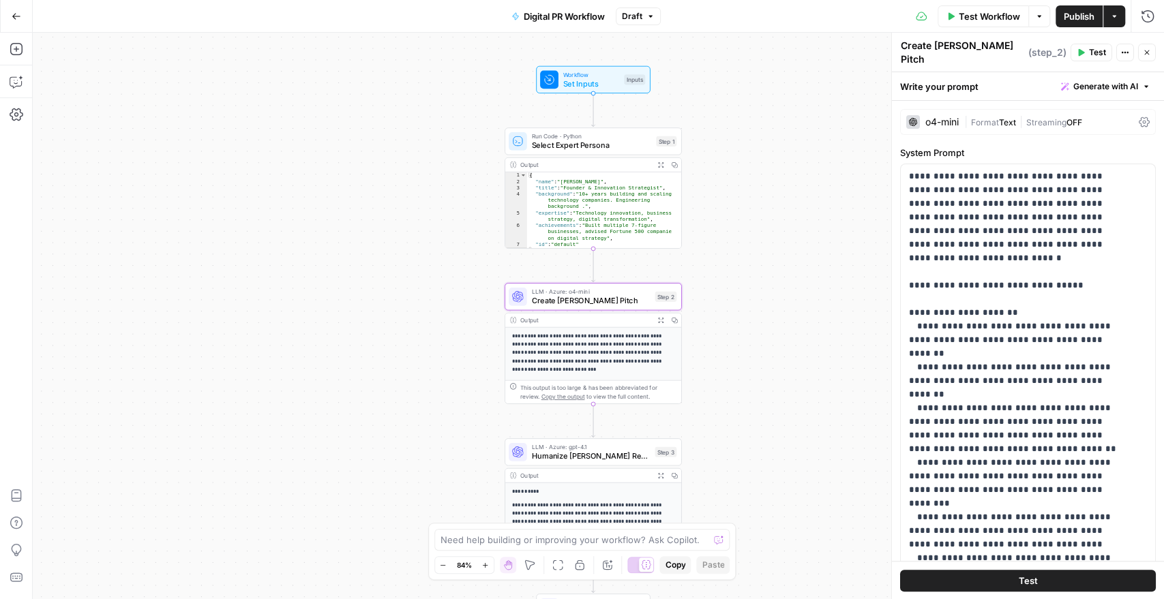
click at [992, 146] on label "System Prompt" at bounding box center [1028, 153] width 256 height 14
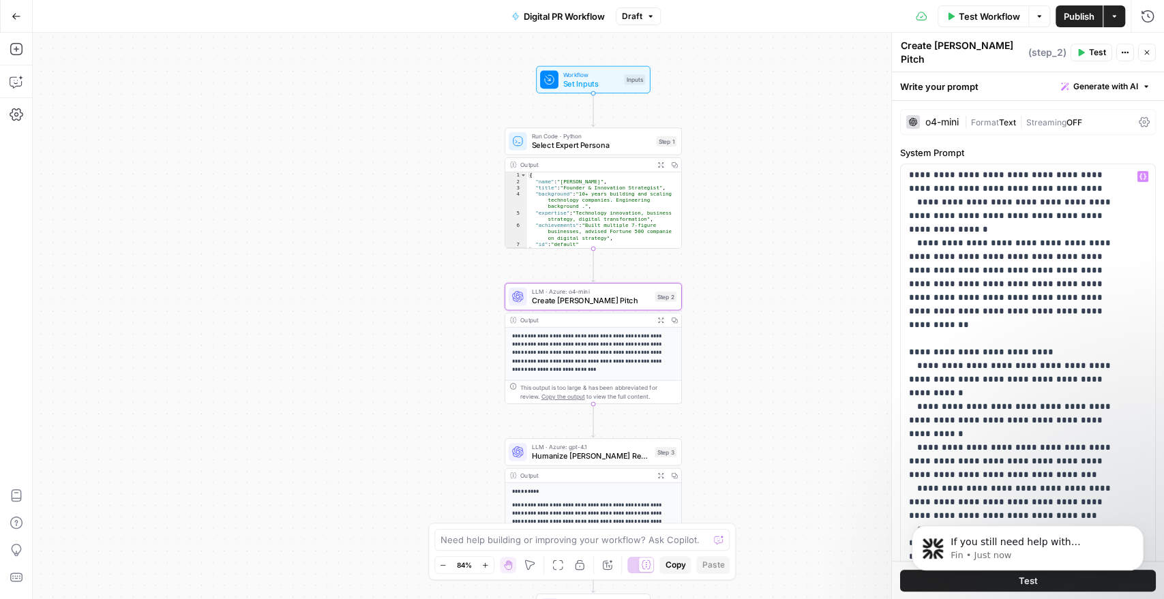
scroll to position [684, 0]
